Goal: Entertainment & Leisure: Consume media (video, audio)

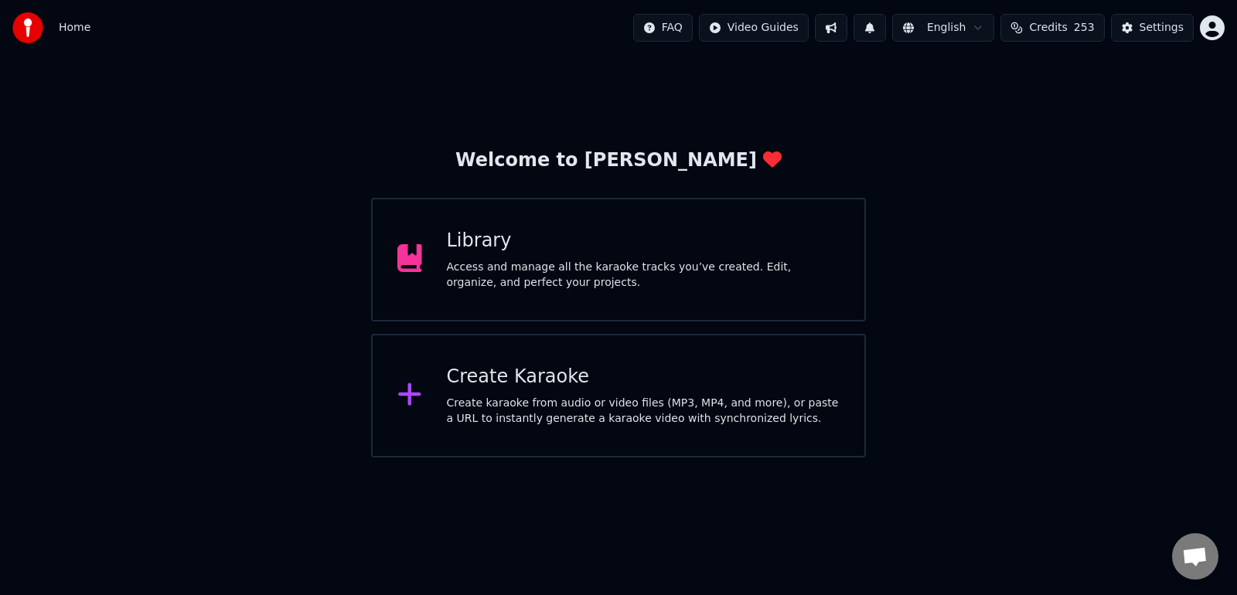
click at [633, 361] on div "Create Karaoke Create karaoke from audio or video files (MP3, MP4, and more), o…" at bounding box center [618, 396] width 495 height 124
click at [716, 258] on div "Library Access and manage all the karaoke tracks you’ve created. Edit, organize…" at bounding box center [644, 260] width 394 height 62
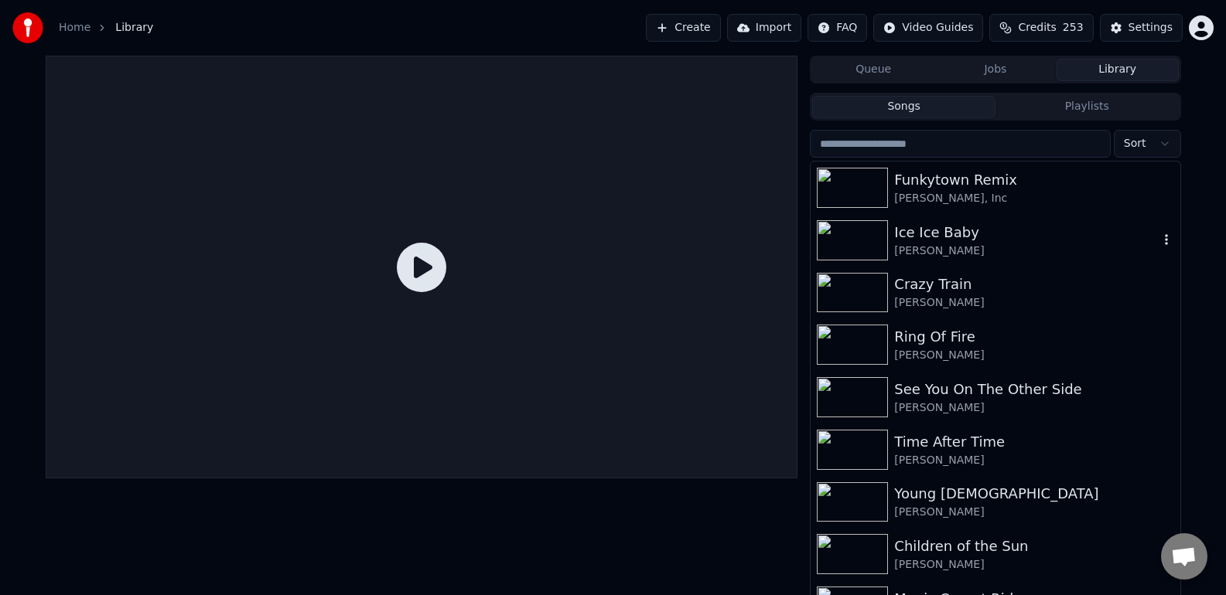
click at [916, 237] on div "Ice Ice Baby" at bounding box center [1026, 233] width 264 height 22
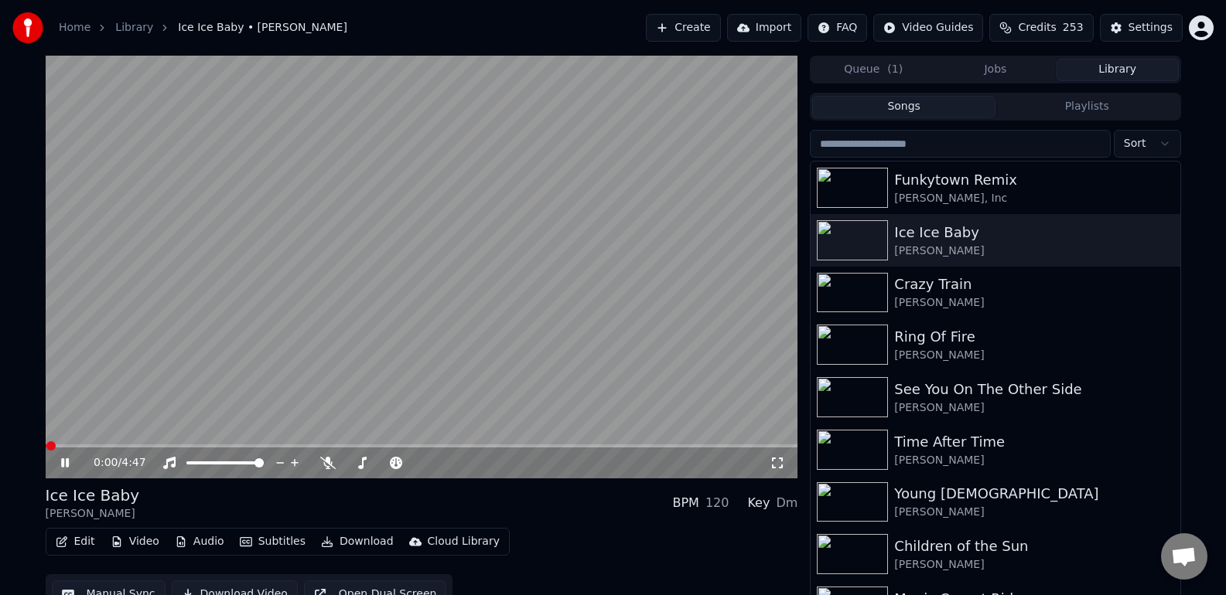
click at [776, 466] on icon at bounding box center [776, 463] width 15 height 12
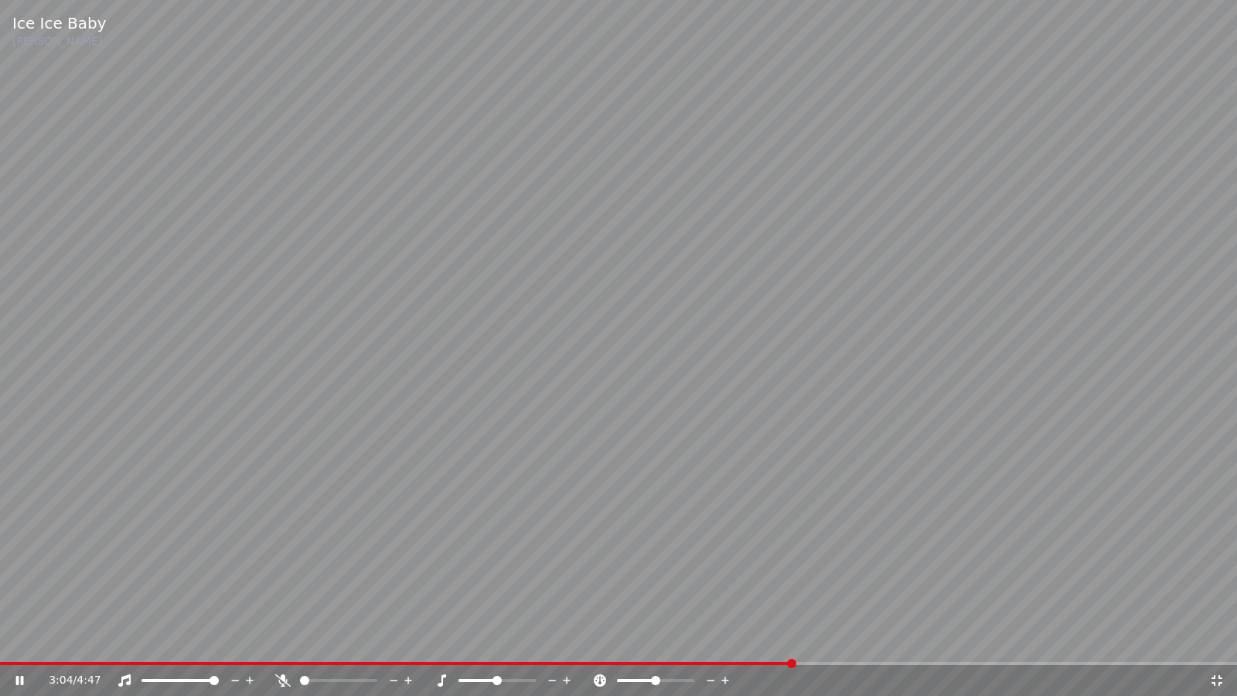
click at [19, 595] on icon at bounding box center [30, 680] width 36 height 12
click at [1222, 595] on icon at bounding box center [1217, 680] width 15 height 12
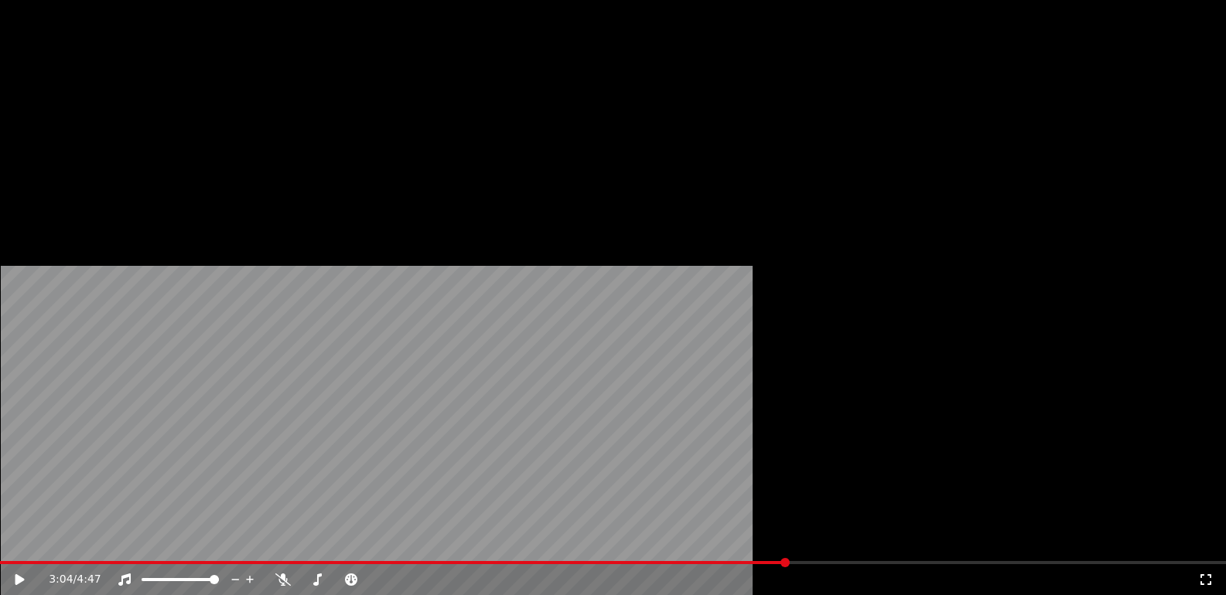
scroll to position [391, 0]
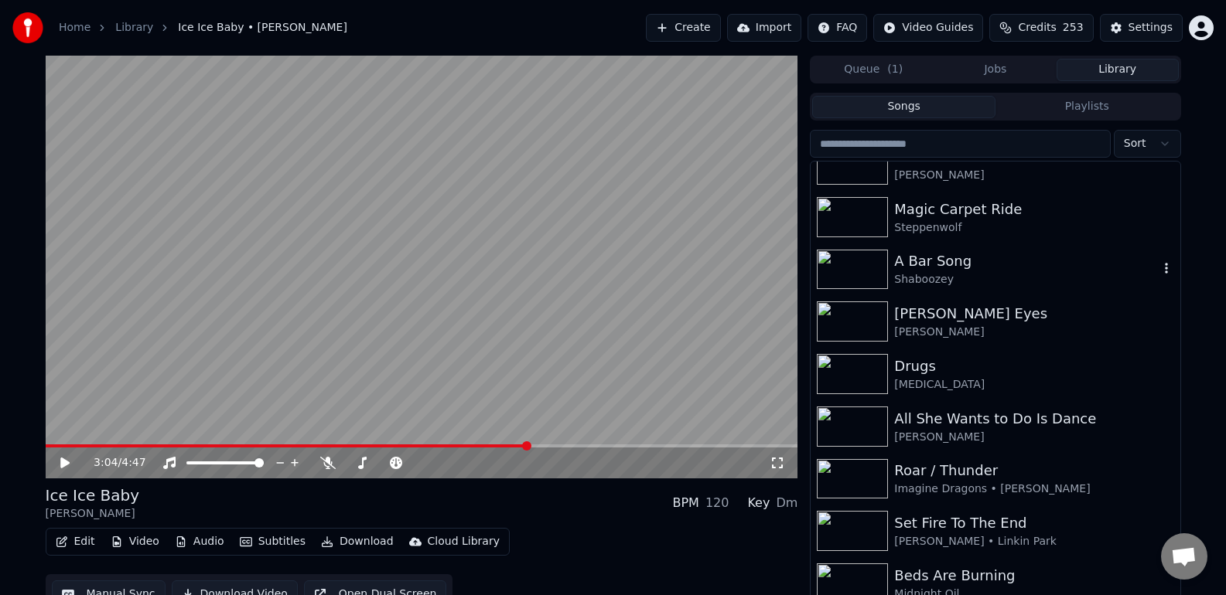
click at [1010, 268] on div "A Bar Song" at bounding box center [1026, 262] width 264 height 22
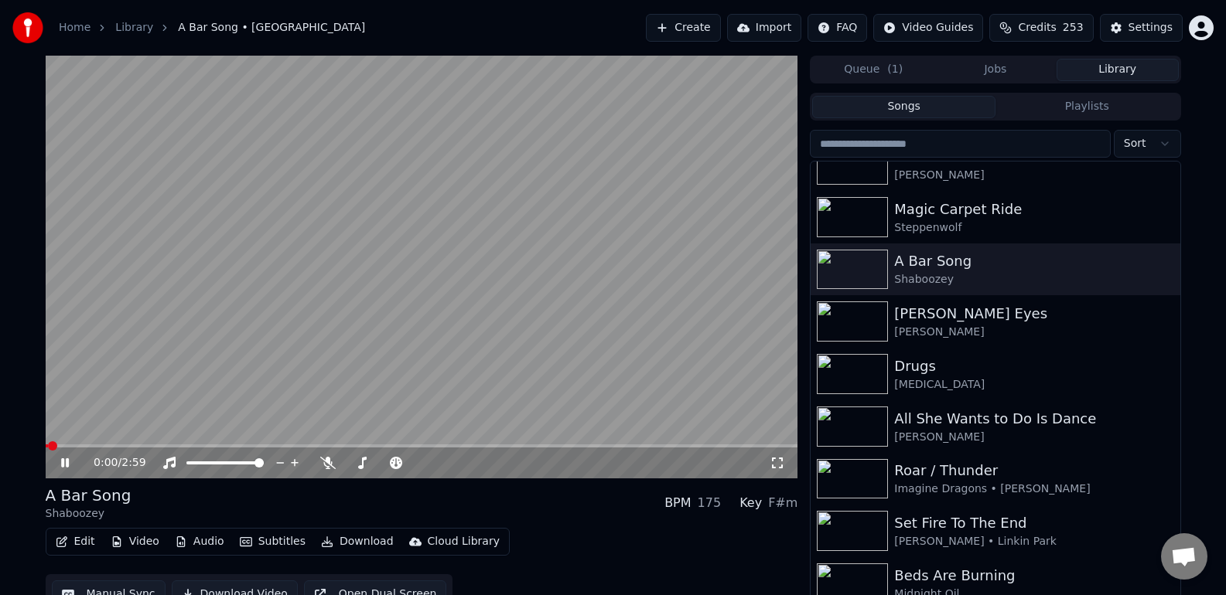
click at [773, 460] on icon at bounding box center [776, 463] width 15 height 12
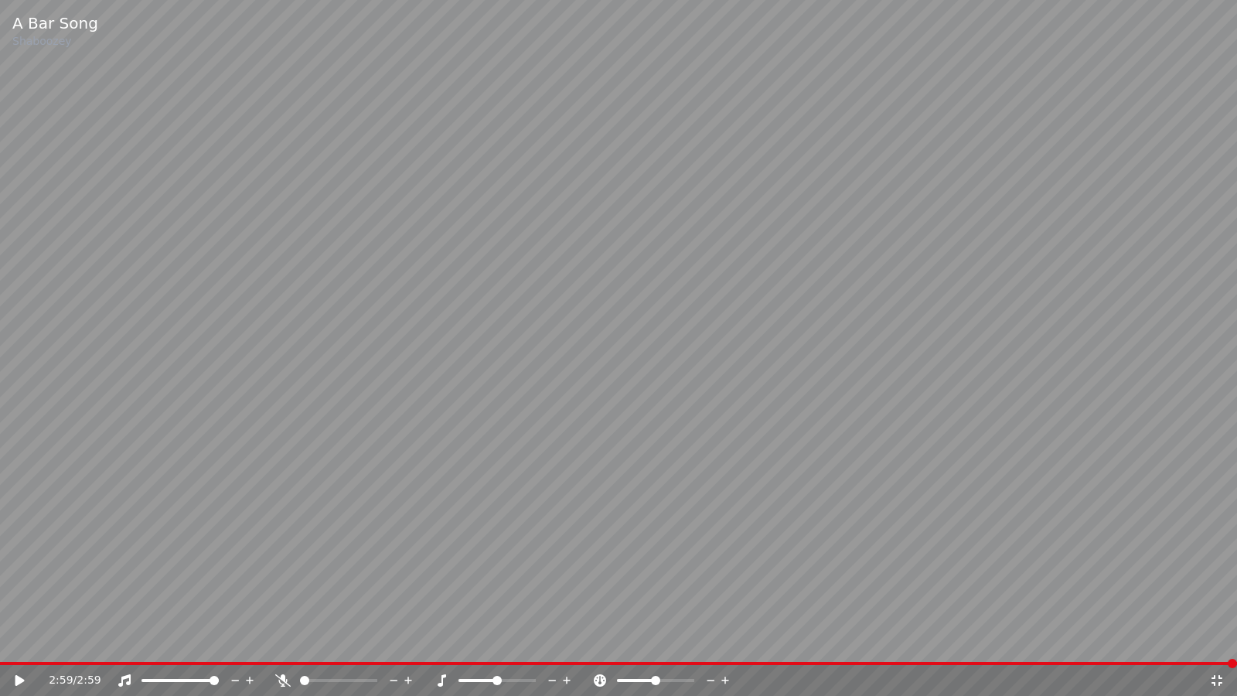
click at [1220, 595] on icon at bounding box center [1217, 680] width 11 height 11
